Goal: Task Accomplishment & Management: Manage account settings

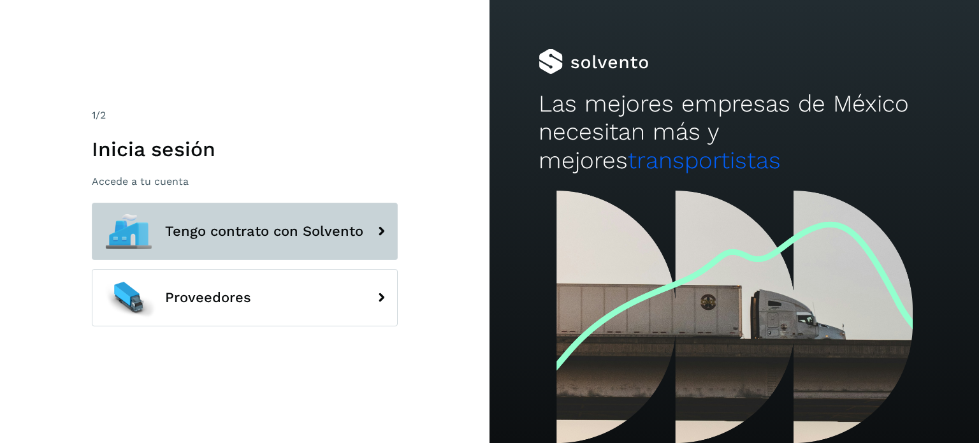
click at [291, 235] on span "Tengo contrato con Solvento" at bounding box center [264, 231] width 198 height 15
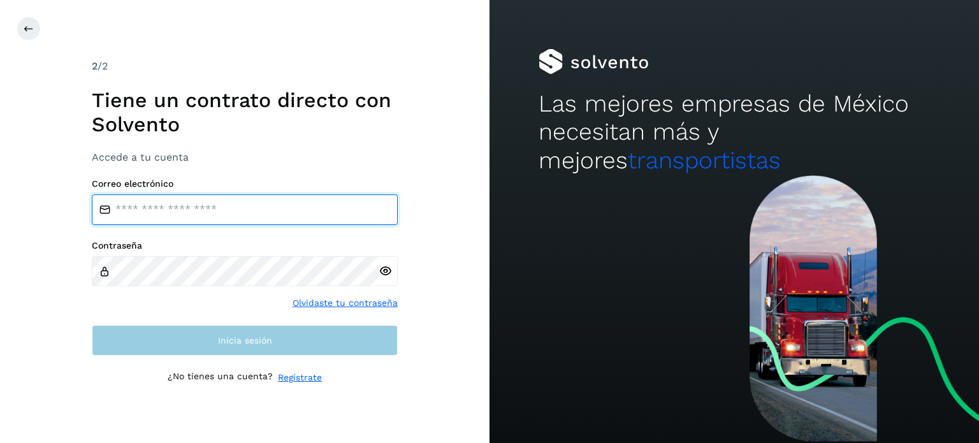
type input "**********"
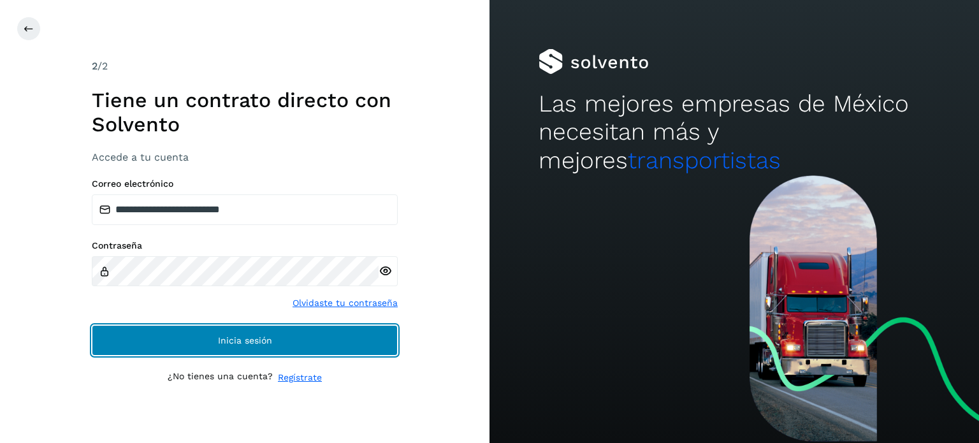
click at [216, 336] on button "Inicia sesión" at bounding box center [245, 340] width 306 height 31
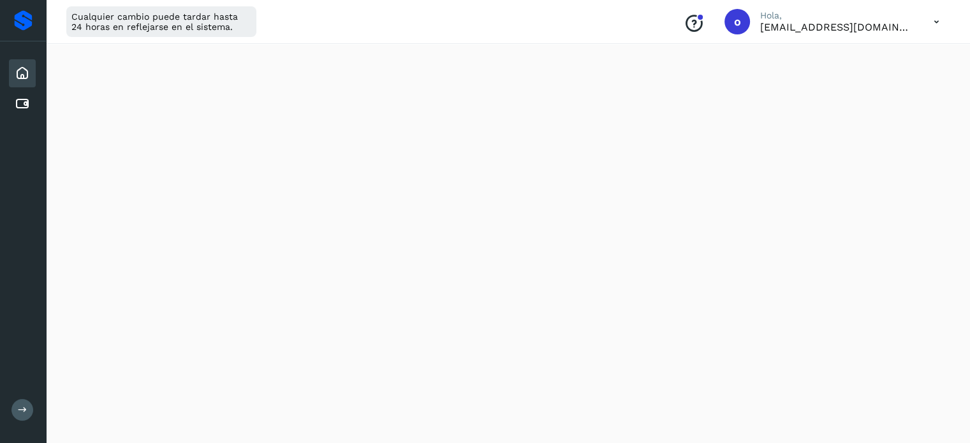
scroll to position [128, 0]
click at [27, 416] on button at bounding box center [22, 410] width 22 height 22
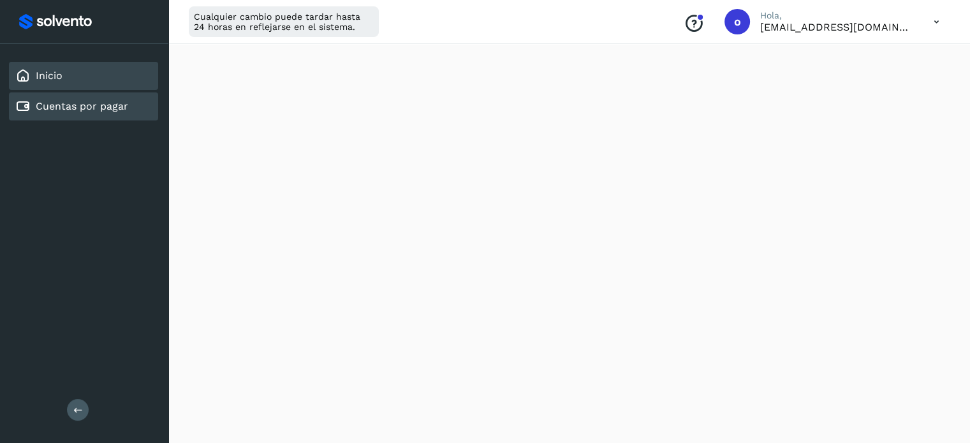
click at [105, 99] on div "Cuentas por pagar" at bounding box center [71, 106] width 113 height 15
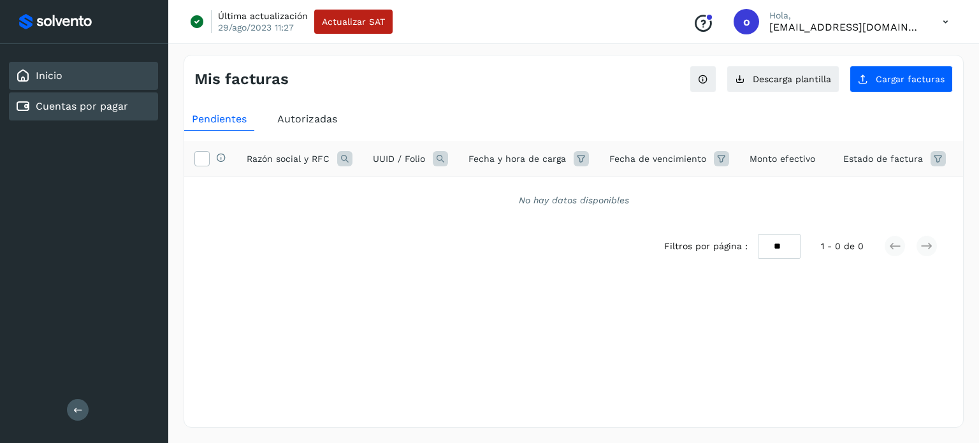
click at [75, 62] on div "Inicio" at bounding box center [83, 76] width 149 height 28
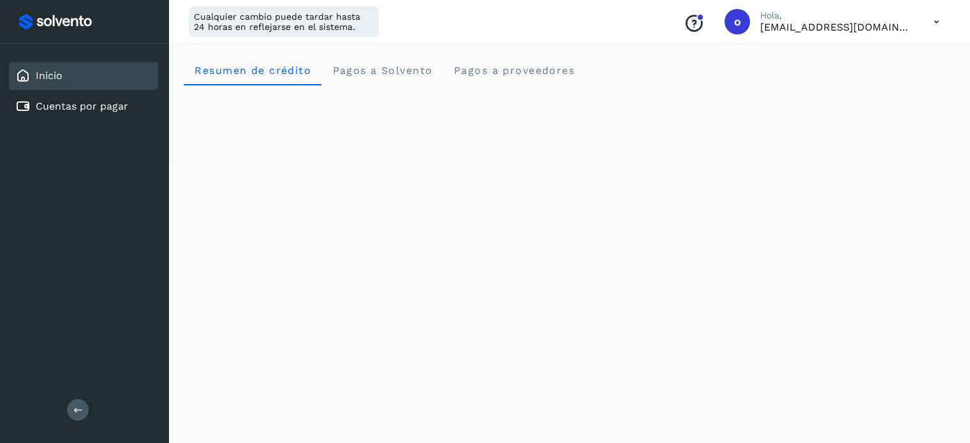
click at [80, 410] on icon at bounding box center [78, 410] width 10 height 10
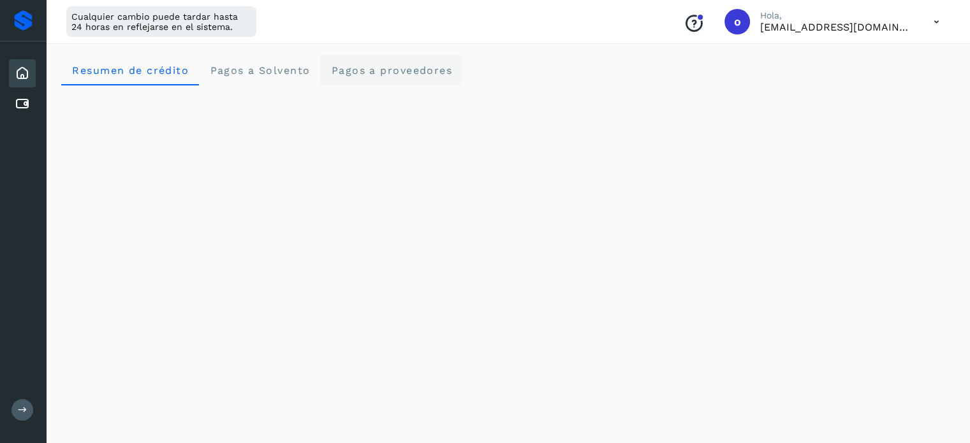
click at [409, 64] on span "Pagos a proveedores" at bounding box center [391, 70] width 122 height 12
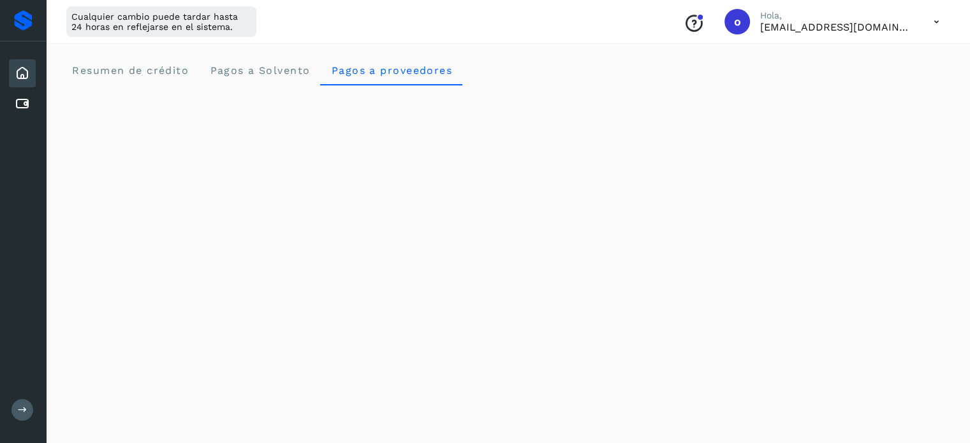
click at [31, 69] on div "Inicio" at bounding box center [22, 73] width 27 height 28
click at [23, 22] on div at bounding box center [23, 20] width 18 height 20
click at [33, 105] on div "Cuentas por pagar" at bounding box center [22, 104] width 27 height 28
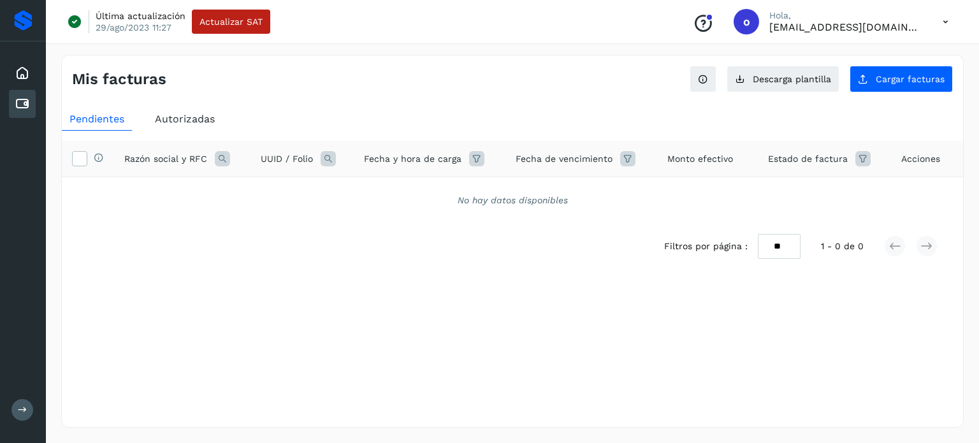
click at [944, 20] on icon at bounding box center [946, 22] width 26 height 26
click at [575, 89] on div at bounding box center [489, 221] width 979 height 443
click at [22, 399] on button at bounding box center [22, 410] width 22 height 22
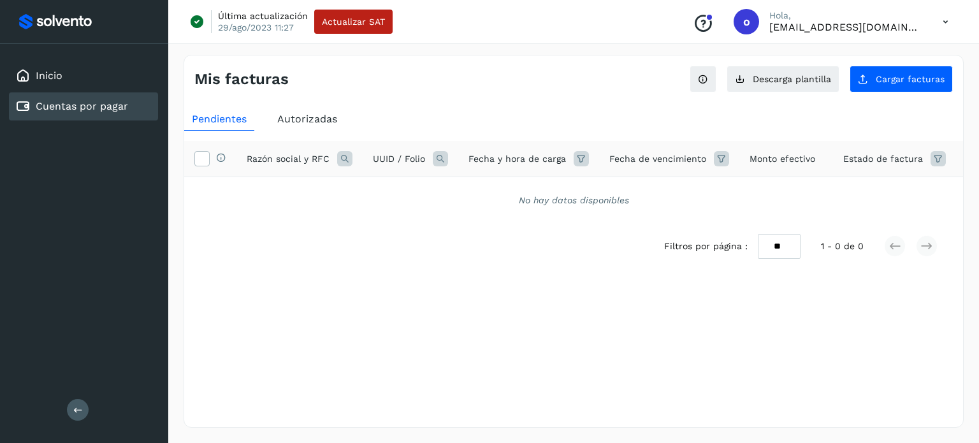
click at [56, 14] on div at bounding box center [84, 21] width 138 height 23
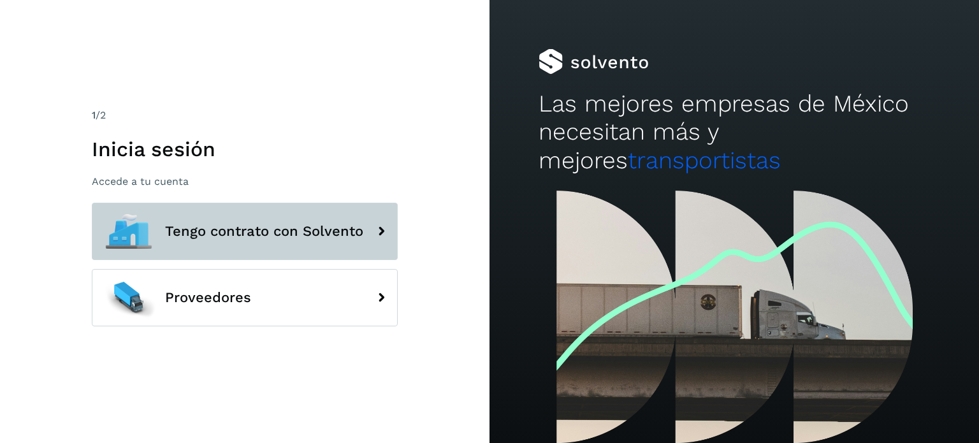
click at [321, 230] on span "Tengo contrato con Solvento" at bounding box center [264, 231] width 198 height 15
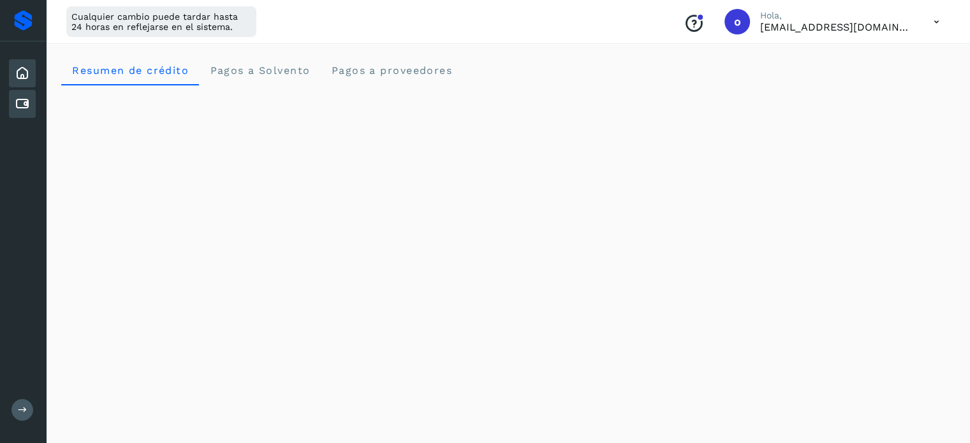
click at [18, 105] on icon at bounding box center [22, 103] width 15 height 15
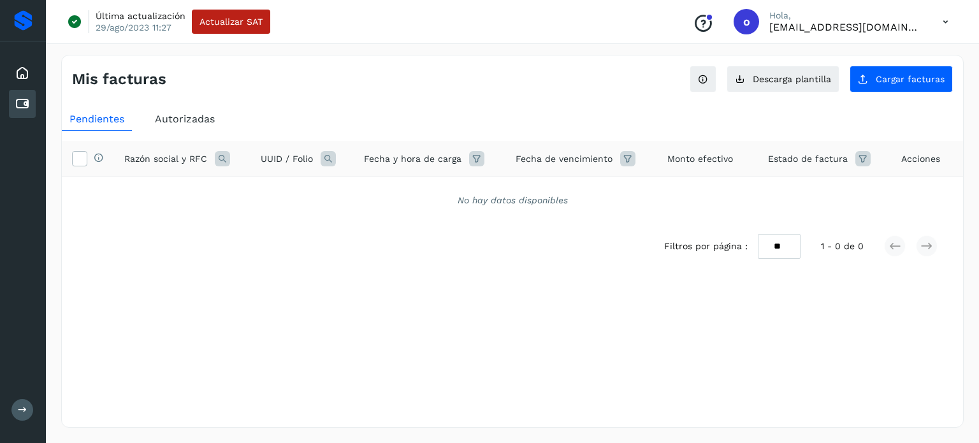
click at [811, 330] on div "Mis facturas Ver instrucciones para cargar Facturas Descarga plantilla Cargar f…" at bounding box center [512, 241] width 903 height 373
click at [195, 122] on span "Autorizadas" at bounding box center [185, 119] width 60 height 12
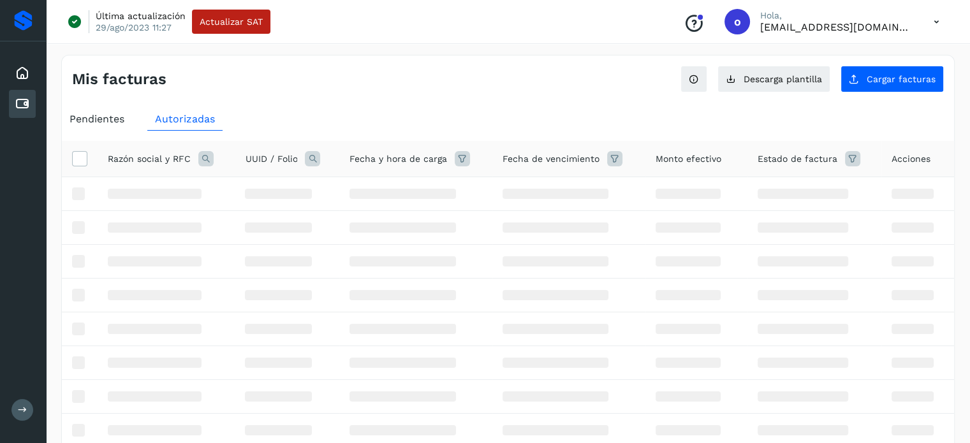
click at [203, 160] on icon at bounding box center [205, 158] width 15 height 15
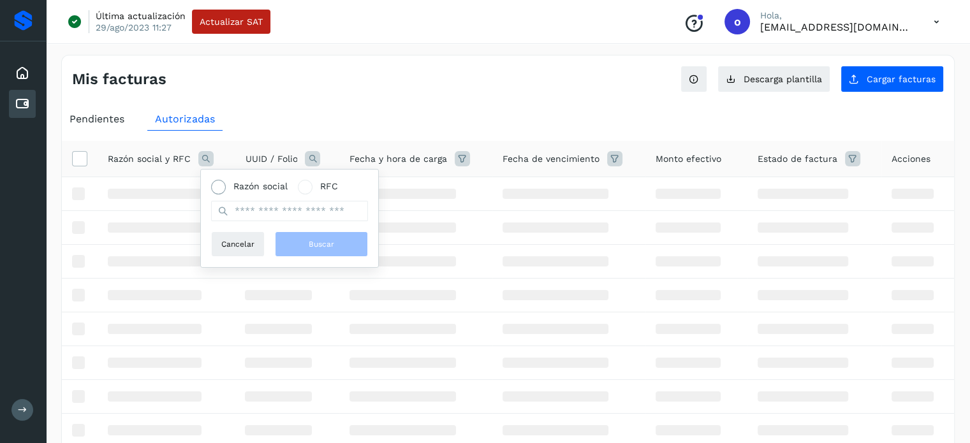
click at [254, 182] on span "Razón social" at bounding box center [260, 186] width 54 height 13
click at [262, 212] on input "text" at bounding box center [289, 211] width 157 height 20
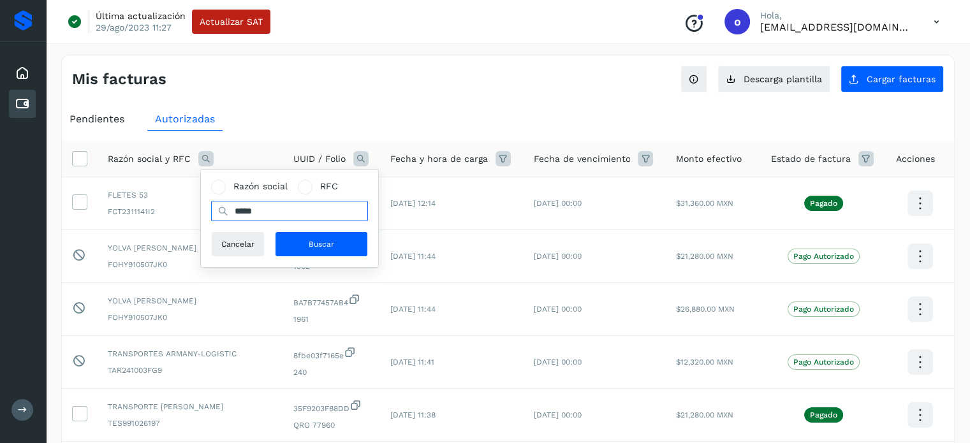
type input "*****"
click at [357, 240] on button "Buscar" at bounding box center [321, 244] width 93 height 26
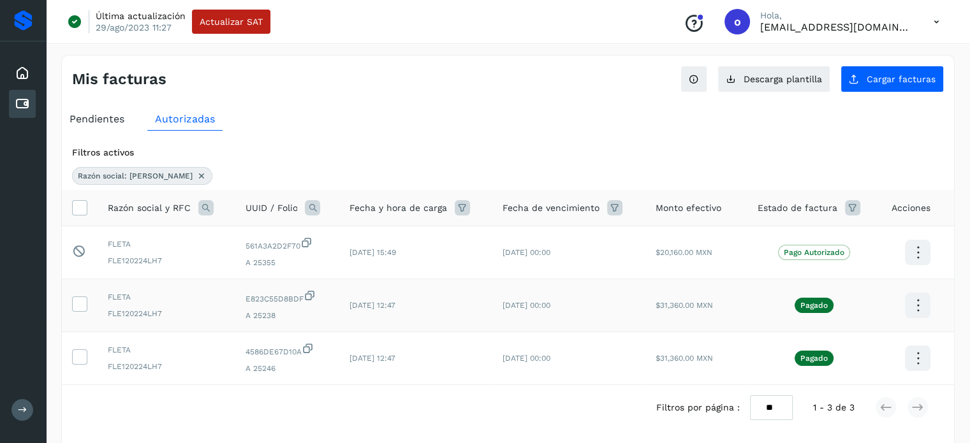
click at [923, 301] on icon at bounding box center [917, 306] width 30 height 30
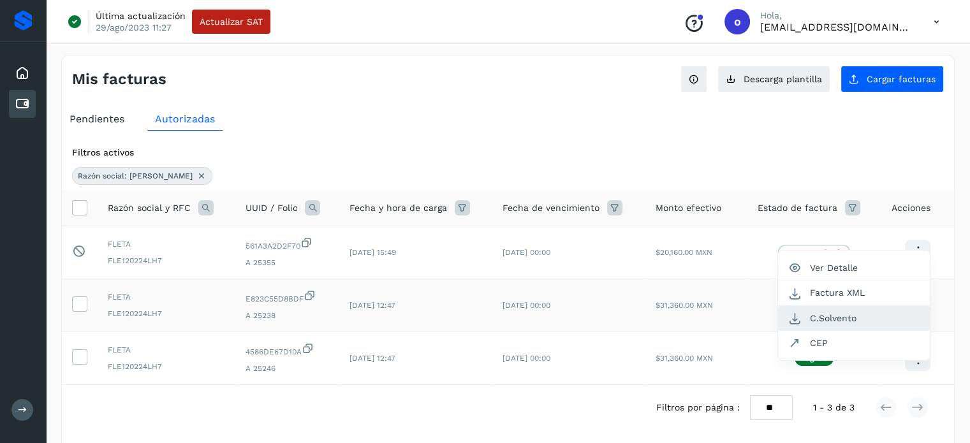
click at [862, 320] on button "C.Solvento" at bounding box center [854, 318] width 152 height 25
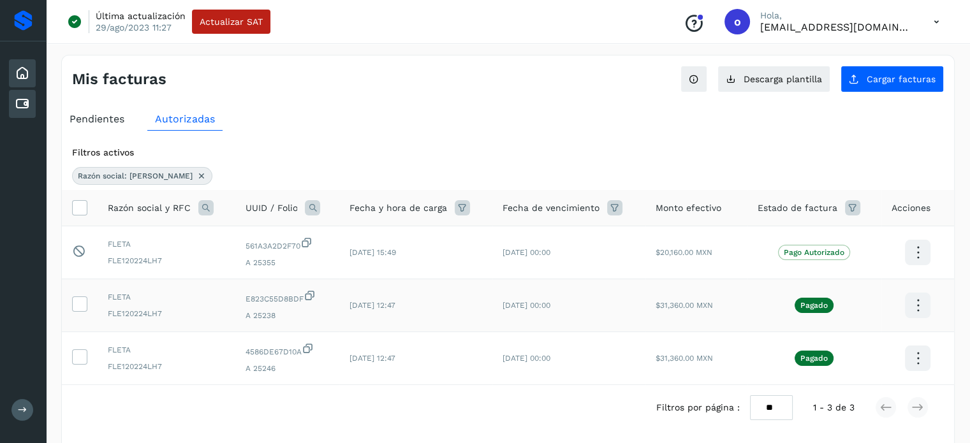
click at [20, 74] on icon at bounding box center [22, 73] width 15 height 15
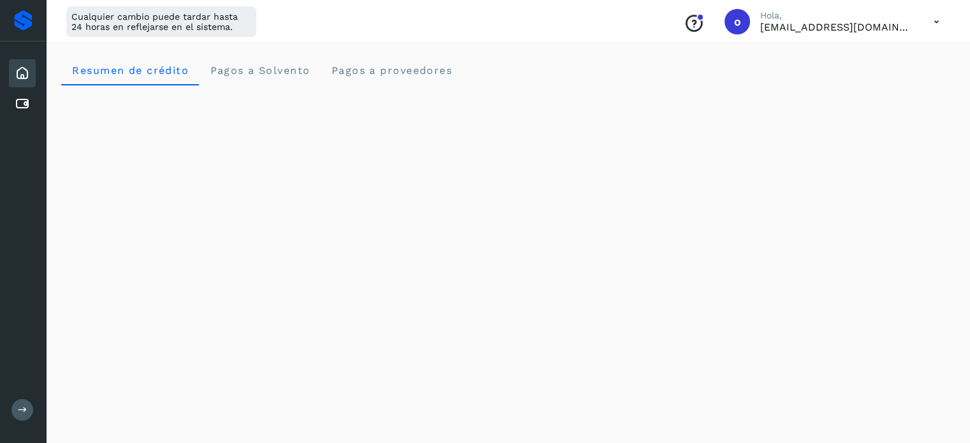
click at [22, 71] on icon at bounding box center [22, 73] width 15 height 15
click at [22, 77] on icon at bounding box center [22, 73] width 15 height 15
click at [22, 13] on div at bounding box center [23, 20] width 18 height 20
